Goal: Check status: Check status

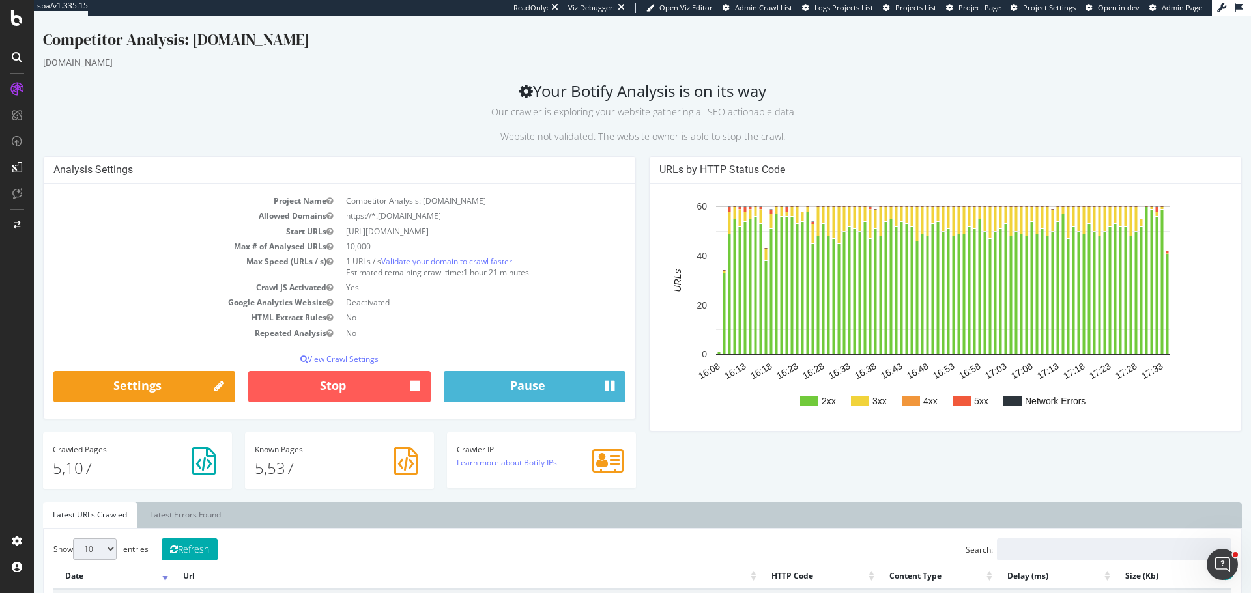
scroll to position [391, 0]
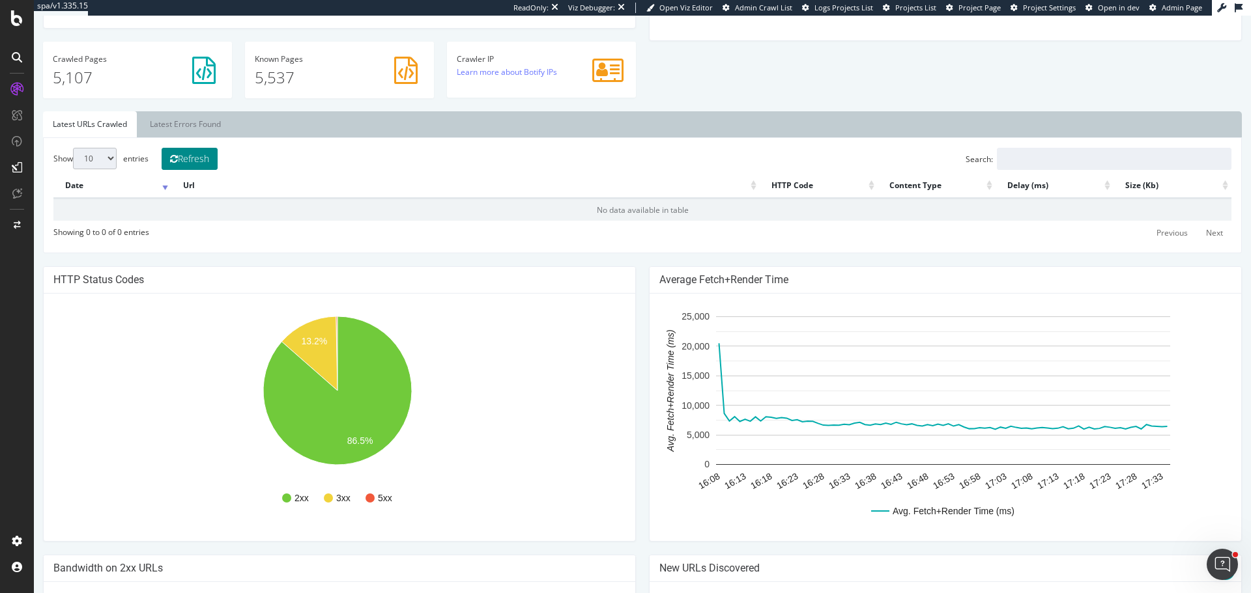
click at [178, 160] on icon at bounding box center [174, 158] width 8 height 9
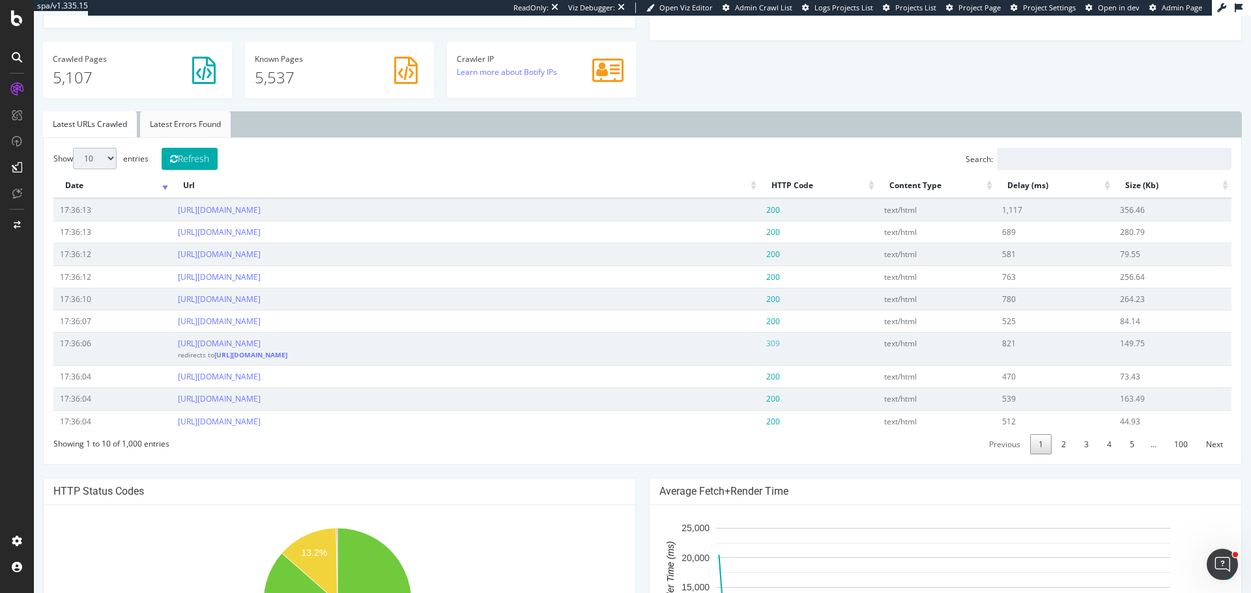
click at [200, 126] on link "Latest Errors Found" at bounding box center [185, 124] width 91 height 26
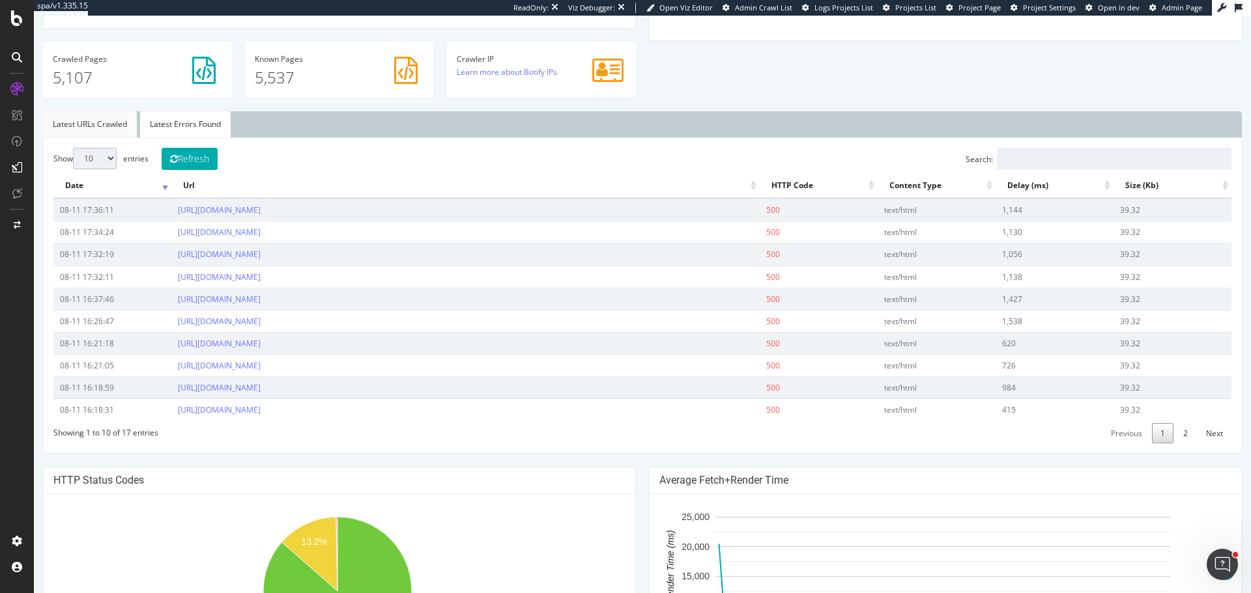
click at [94, 124] on link "Latest URLs Crawled" at bounding box center [90, 124] width 94 height 26
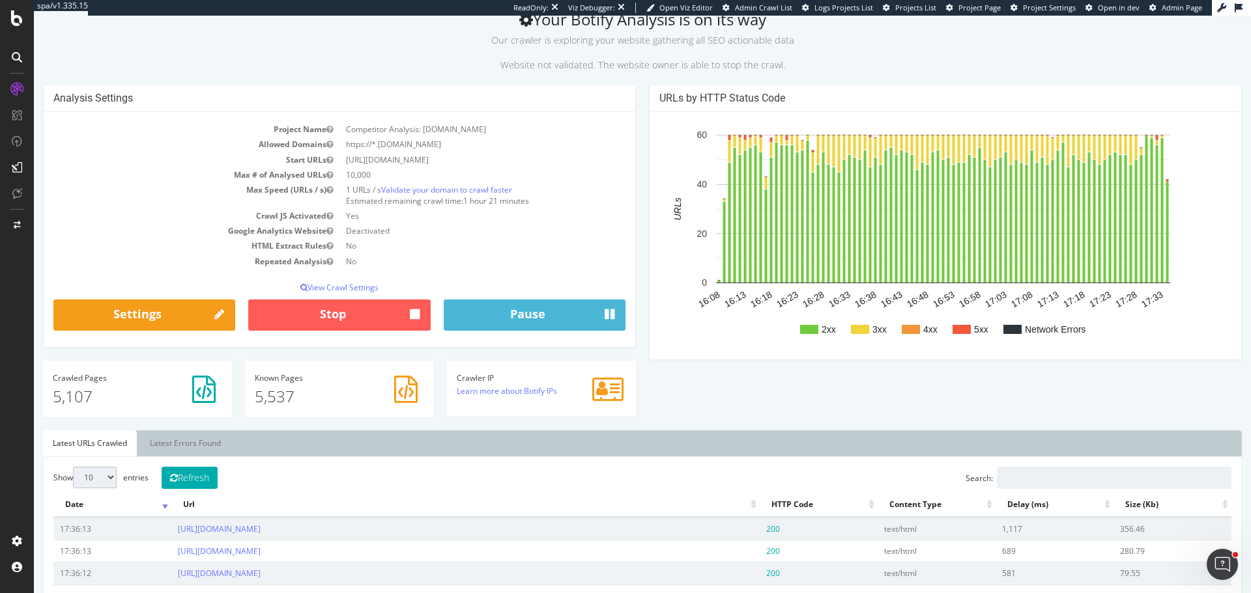
scroll to position [0, 0]
